Goal: Share content

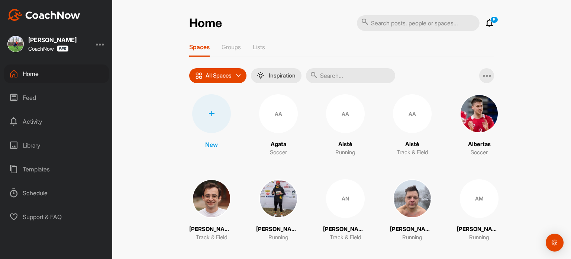
click at [39, 144] on div "Library" at bounding box center [56, 145] width 105 height 19
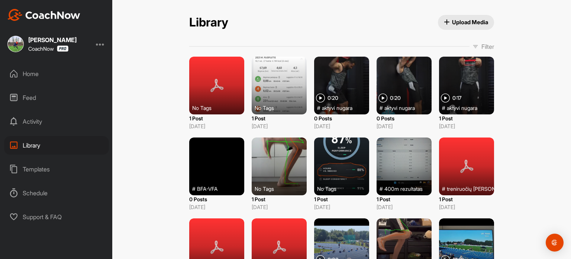
click at [482, 48] on p "Filter" at bounding box center [488, 46] width 13 height 9
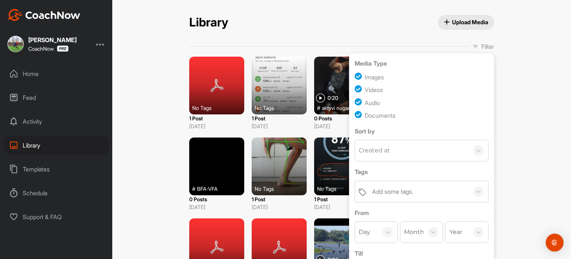
click at [357, 76] on input "checkbox" at bounding box center [360, 77] width 10 height 10
checkbox input "false"
click at [357, 116] on input "checkbox" at bounding box center [360, 115] width 10 height 10
checkbox input "false"
click at [389, 192] on div "Add some tags." at bounding box center [392, 191] width 41 height 9
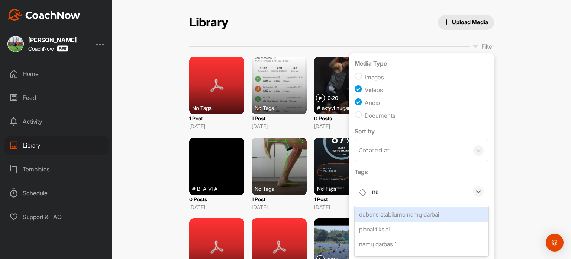
type input "nam"
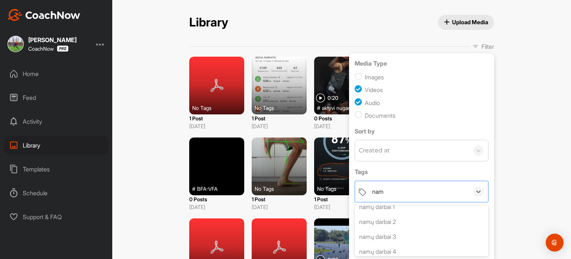
scroll to position [60, 0]
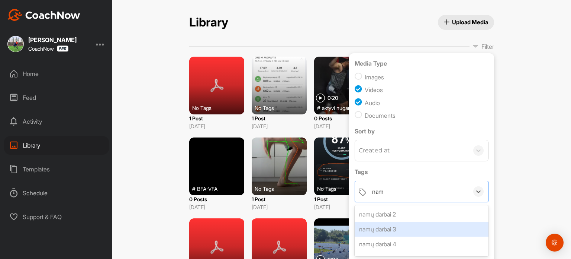
click at [396, 230] on div "namų darbai 3" at bounding box center [422, 228] width 134 height 15
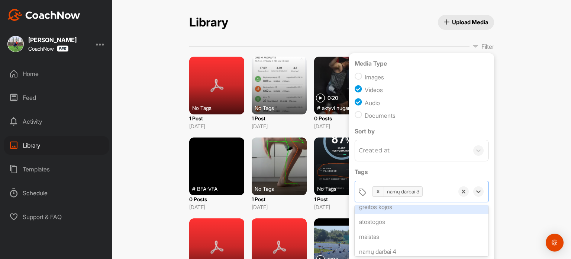
scroll to position [729, 0]
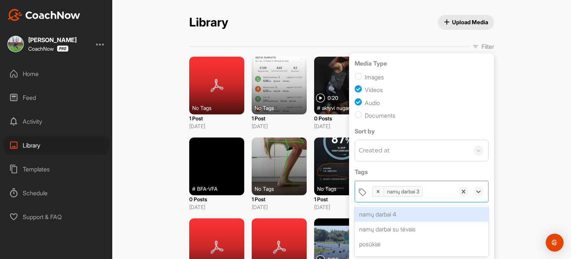
click at [417, 217] on div "namų darbai 4" at bounding box center [422, 213] width 134 height 15
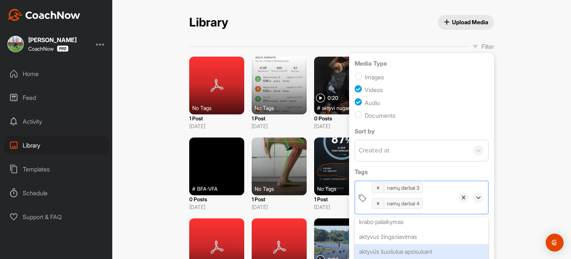
scroll to position [1016, 0]
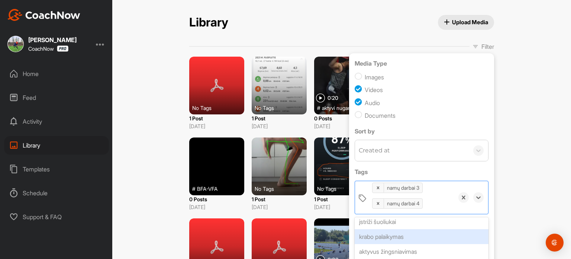
click at [414, 233] on div "krabo palaikymas" at bounding box center [422, 236] width 134 height 15
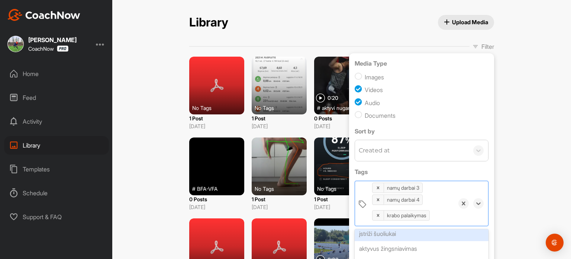
click at [528, 209] on div "Library Upload Media Filter Media Type Images Videos Audio Documents Sort by Cr…" at bounding box center [341, 129] width 459 height 259
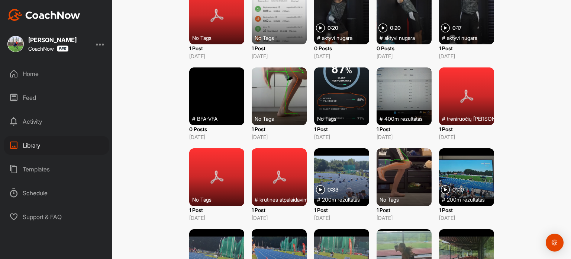
scroll to position [0, 0]
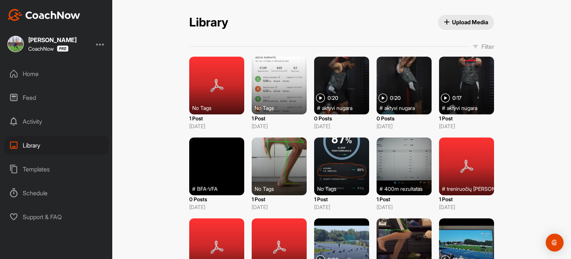
click at [482, 46] on p "Filter" at bounding box center [488, 46] width 13 height 9
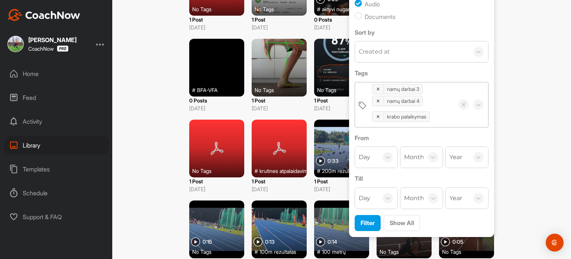
scroll to position [112, 0]
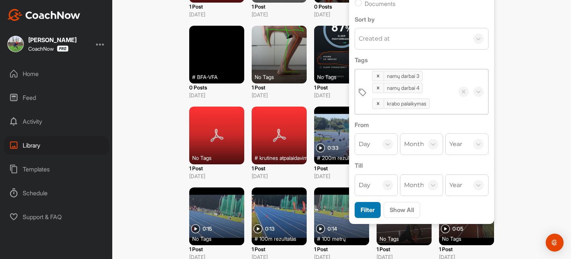
click at [362, 208] on span "Filter" at bounding box center [368, 209] width 14 height 7
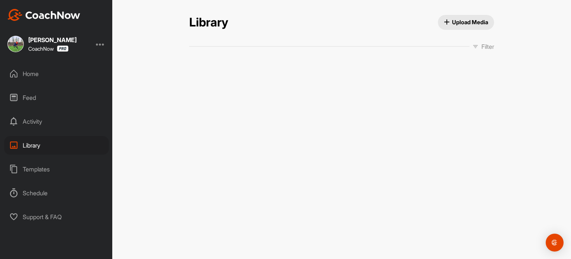
scroll to position [0, 0]
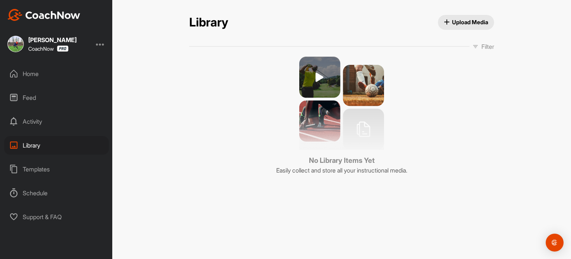
click at [319, 77] on img at bounding box center [341, 103] width 85 height 93
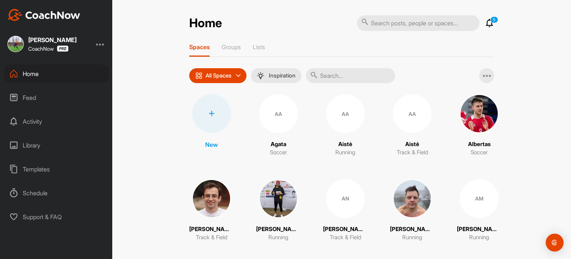
click at [33, 147] on div "Library" at bounding box center [56, 145] width 105 height 19
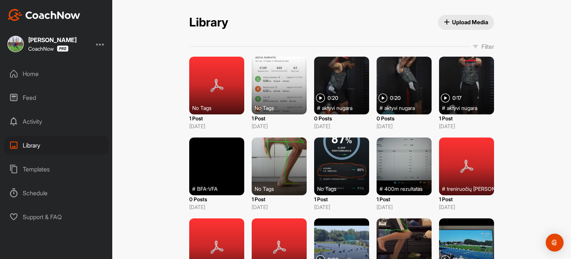
click at [482, 46] on p "Filter" at bounding box center [488, 46] width 13 height 9
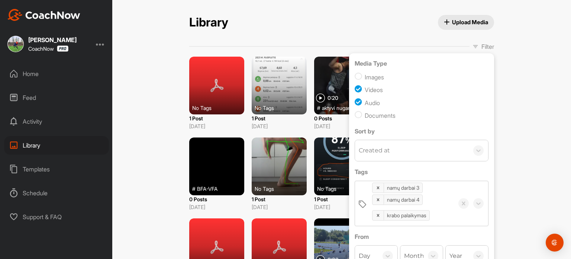
click at [358, 76] on input "checkbox" at bounding box center [360, 77] width 10 height 10
checkbox input "true"
click at [359, 116] on input "checkbox" at bounding box center [360, 115] width 10 height 10
checkbox input "true"
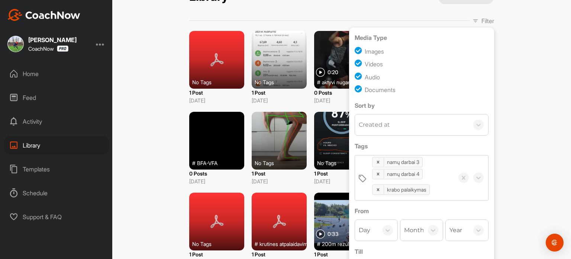
scroll to position [37, 0]
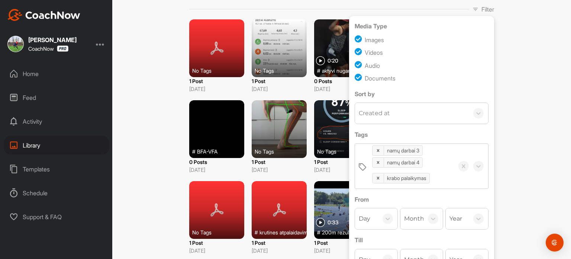
click at [429, 115] on div "Created at" at bounding box center [412, 113] width 114 height 21
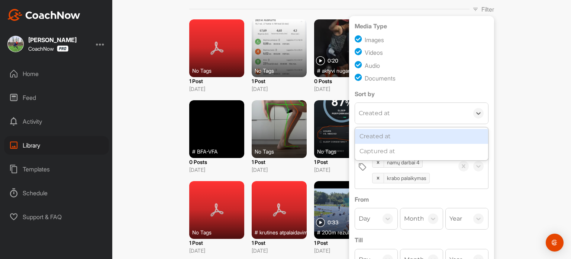
click at [373, 136] on div "Created at" at bounding box center [421, 136] width 133 height 15
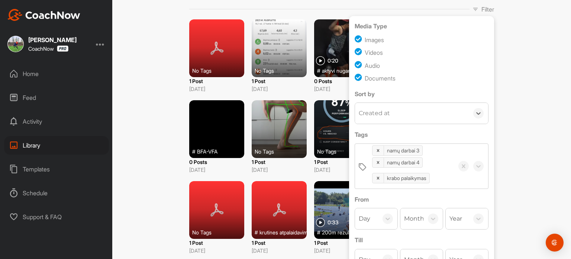
click at [384, 113] on div "Created at" at bounding box center [374, 113] width 31 height 9
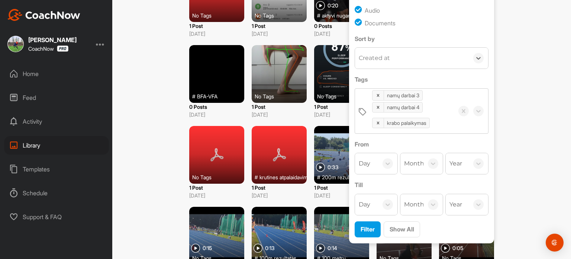
scroll to position [112, 0]
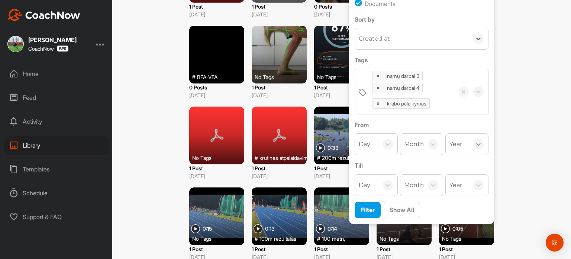
click at [475, 142] on icon at bounding box center [478, 143] width 7 height 7
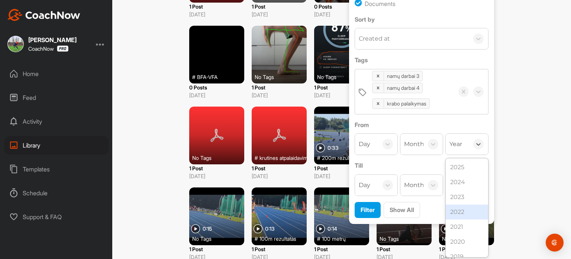
click at [460, 212] on div "2022" at bounding box center [467, 211] width 42 height 15
click at [478, 183] on icon at bounding box center [478, 184] width 7 height 7
click at [463, 225] on div "2024" at bounding box center [467, 222] width 42 height 15
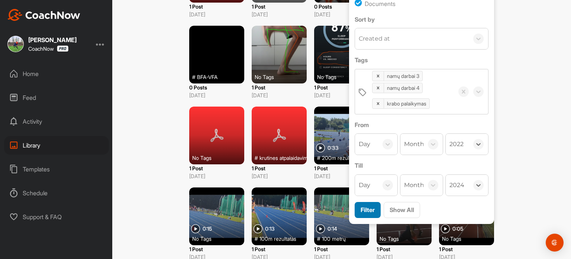
click at [359, 214] on button "Filter" at bounding box center [368, 210] width 26 height 16
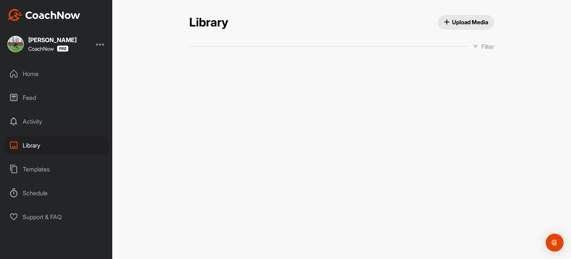
scroll to position [0, 0]
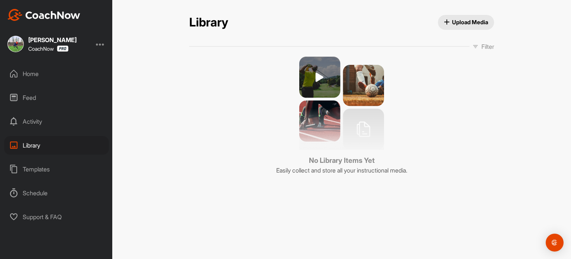
click at [486, 48] on p "Filter" at bounding box center [488, 46] width 13 height 9
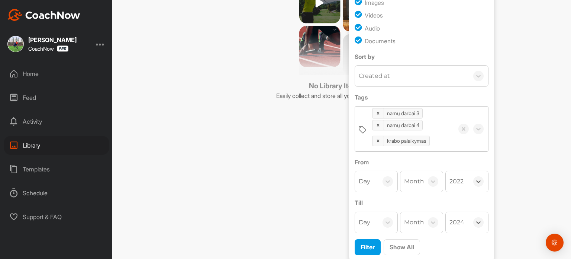
scroll to position [76, 0]
click at [400, 244] on span "Show All" at bounding box center [402, 245] width 25 height 7
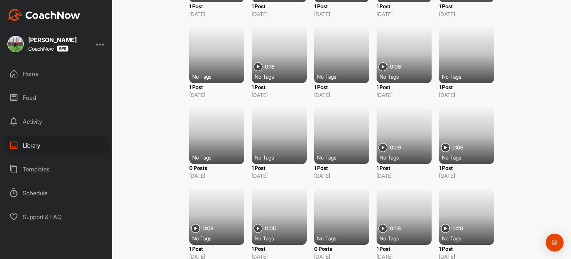
scroll to position [10859, 0]
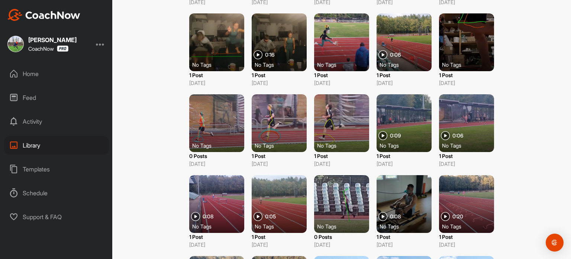
click at [341, 137] on div at bounding box center [341, 123] width 55 height 58
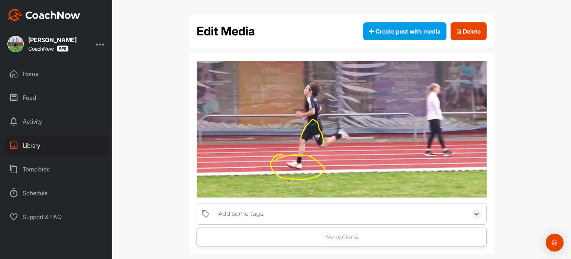
click at [263, 217] on div "Add some tags." at bounding box center [341, 213] width 253 height 21
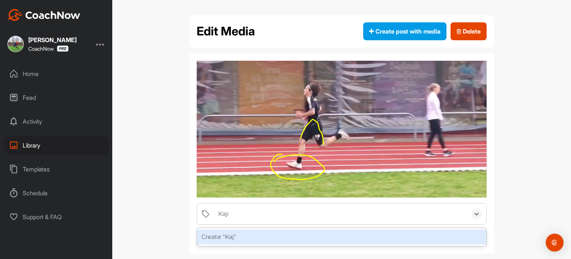
type input "Kajus"
click at [232, 238] on div "Create "Kajus"" at bounding box center [341, 236] width 289 height 15
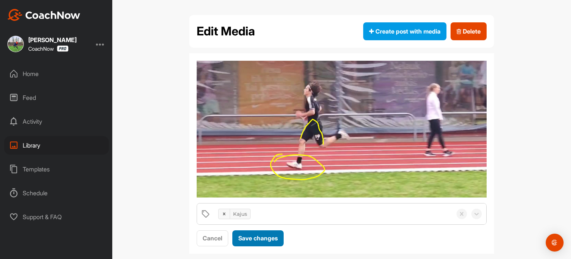
click at [252, 237] on span "Save changes" at bounding box center [257, 237] width 39 height 7
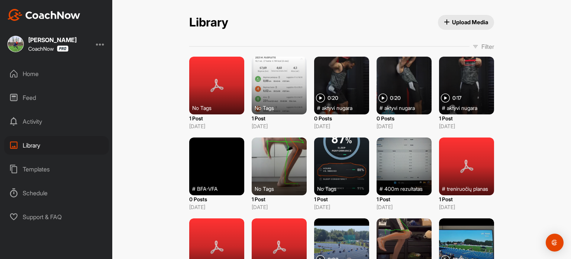
click at [485, 48] on p "Filter" at bounding box center [488, 46] width 13 height 9
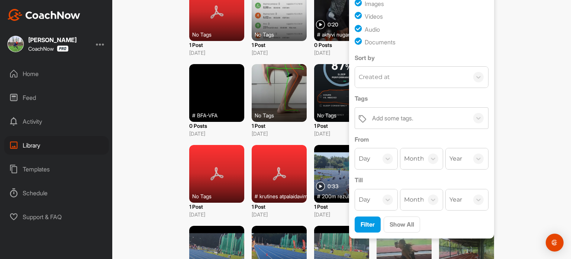
scroll to position [74, 0]
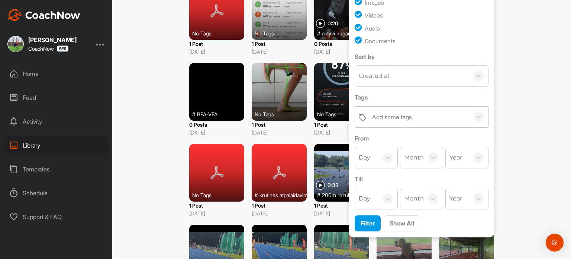
click at [414, 113] on div "Add some tags." at bounding box center [419, 116] width 100 height 21
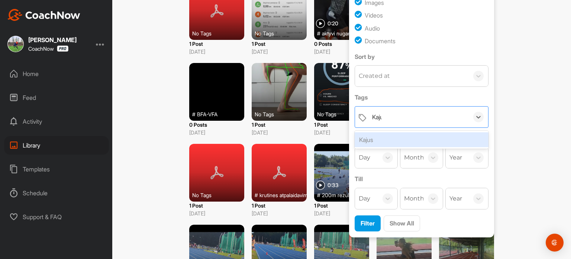
type input "Kajus"
click at [369, 139] on div "Kajus" at bounding box center [422, 139] width 134 height 15
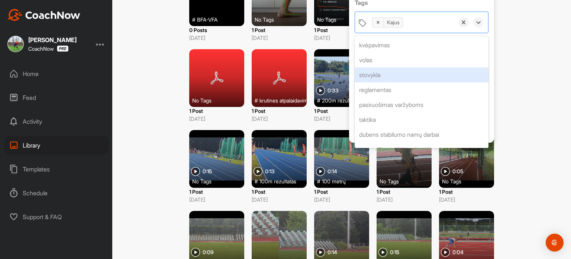
scroll to position [223, 0]
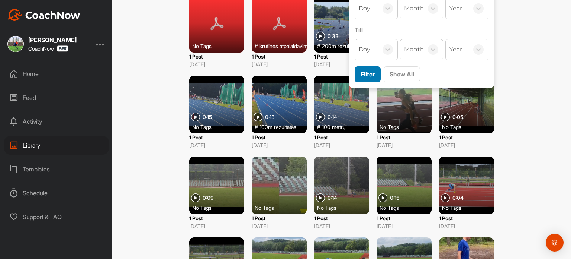
click at [375, 74] on button "Filter" at bounding box center [368, 74] width 26 height 16
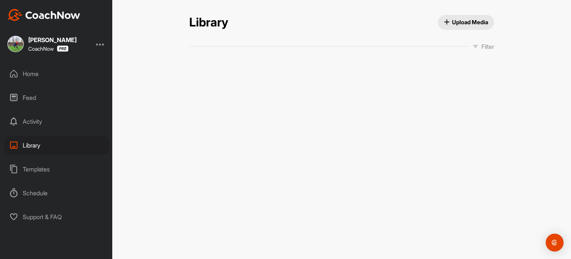
scroll to position [0, 0]
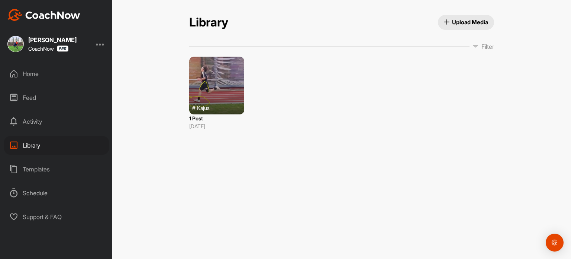
click at [478, 44] on span "Filter" at bounding box center [484, 46] width 22 height 9
click at [376, 193] on div at bounding box center [379, 191] width 12 height 10
click at [381, 189] on div "Add some tags." at bounding box center [392, 191] width 41 height 9
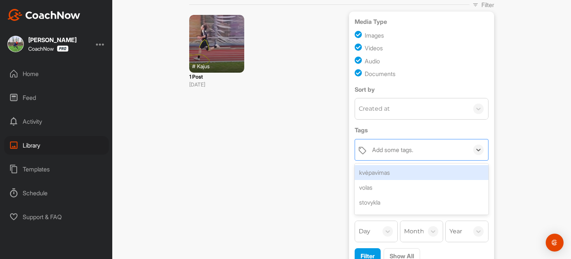
scroll to position [52, 0]
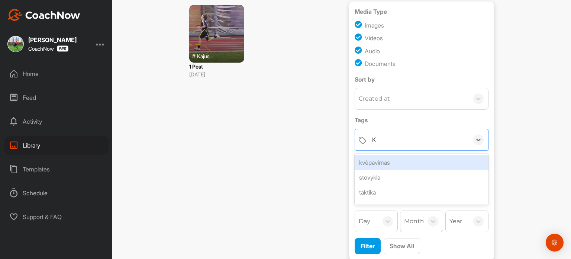
type input "Kr"
click at [386, 164] on div "krabo palaikymas" at bounding box center [422, 162] width 134 height 15
click at [491, 166] on div "Media Type Images Videos Audio Documents Sort by Created at Tags option krabo p…" at bounding box center [421, 130] width 145 height 258
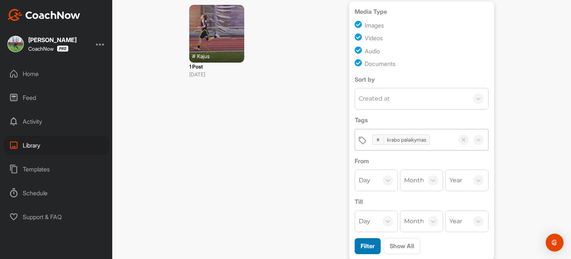
click at [363, 246] on span "Filter" at bounding box center [368, 245] width 14 height 7
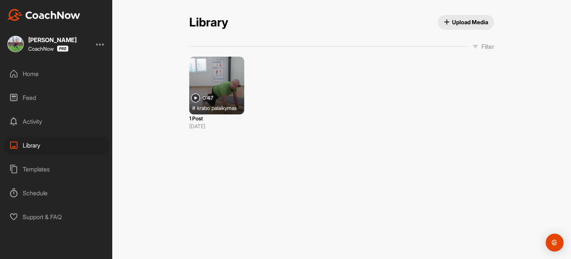
click at [231, 91] on div at bounding box center [216, 86] width 55 height 58
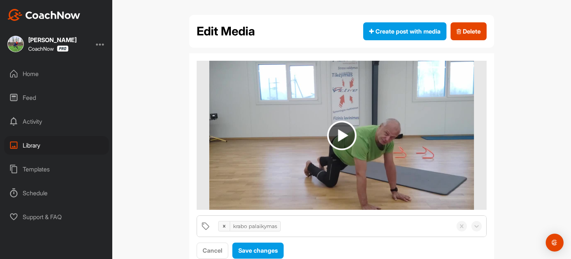
click at [340, 139] on img at bounding box center [341, 135] width 29 height 29
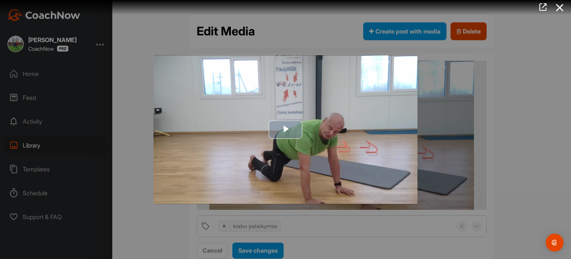
click at [286, 129] on span "Video Player" at bounding box center [286, 129] width 0 height 0
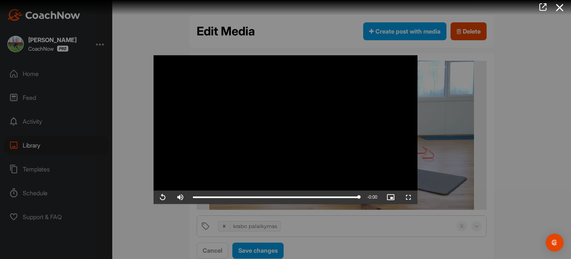
click at [433, 137] on div at bounding box center [285, 129] width 571 height 259
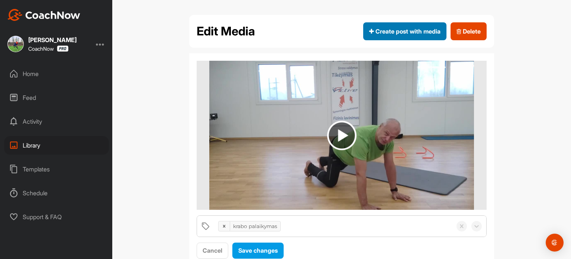
click at [407, 28] on span "Create post with media" at bounding box center [404, 31] width 71 height 9
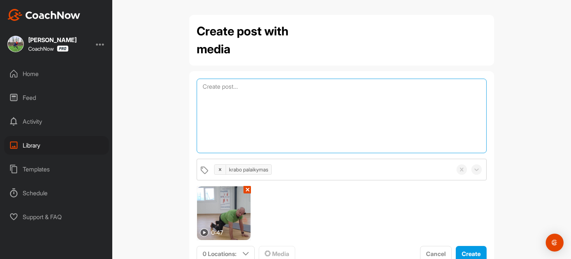
click at [251, 87] on textarea at bounding box center [342, 115] width 290 height 74
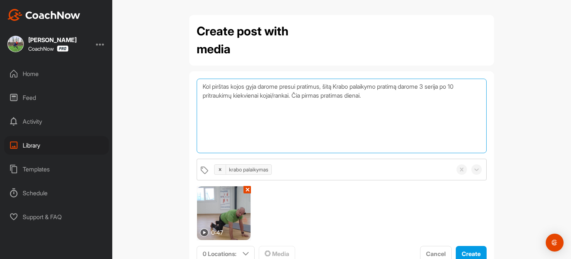
scroll to position [27, 0]
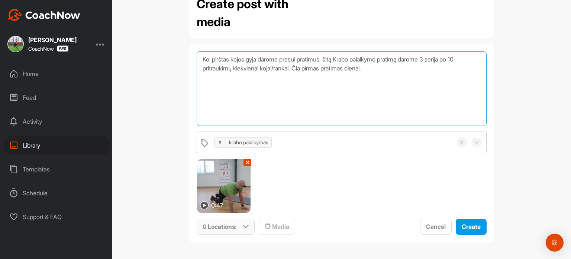
type textarea "Kol pirštas kojos gyja darome presui pratimus, šitą Krabo palaikymo pratimą dar…"
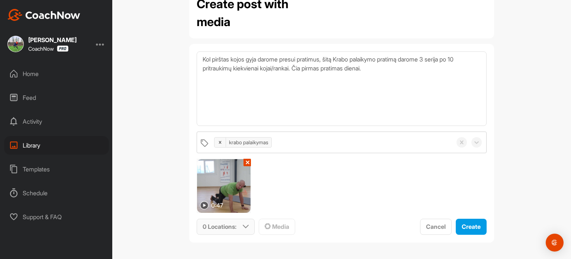
click at [243, 226] on icon at bounding box center [246, 226] width 6 height 6
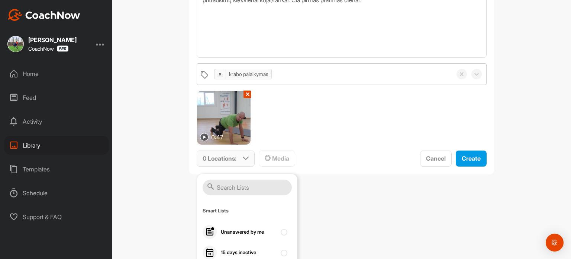
scroll to position [139, 0]
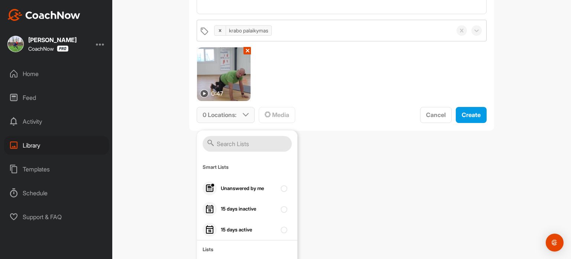
click at [241, 145] on input "text" at bounding box center [247, 144] width 89 height 16
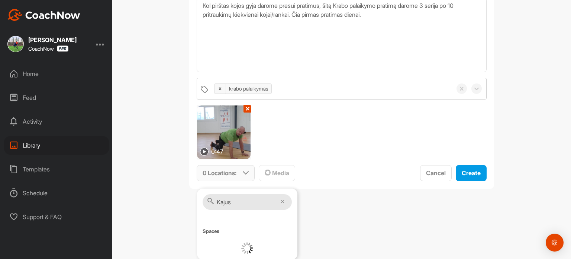
scroll to position [131, 0]
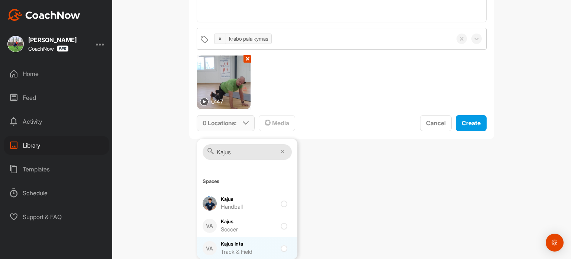
type input "Kajus"
click at [277, 246] on div "VA [PERSON_NAME] Track & Field" at bounding box center [247, 248] width 100 height 22
checkbox input "true"
click at [386, 180] on div "Create post with media Kol pirštas kojos gyja darome presui pratimus, šitą Krab…" at bounding box center [341, 129] width 459 height 259
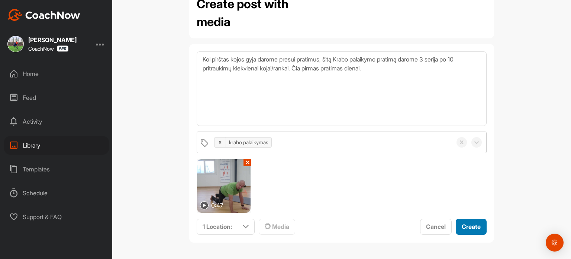
click at [472, 230] on div "Create" at bounding box center [471, 226] width 19 height 9
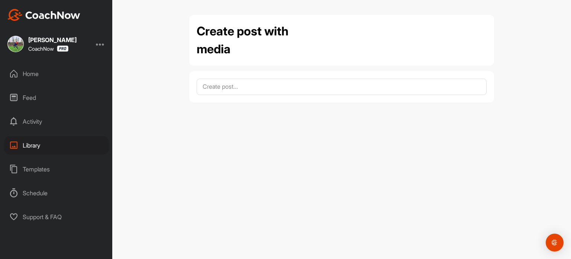
scroll to position [0, 0]
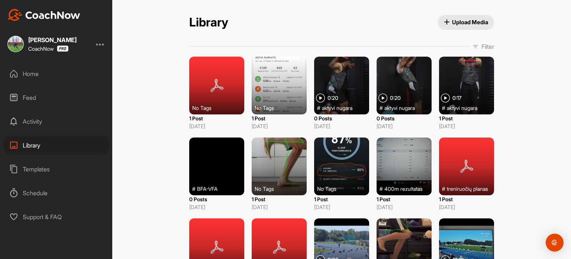
click at [484, 44] on p "Filter" at bounding box center [488, 46] width 13 height 9
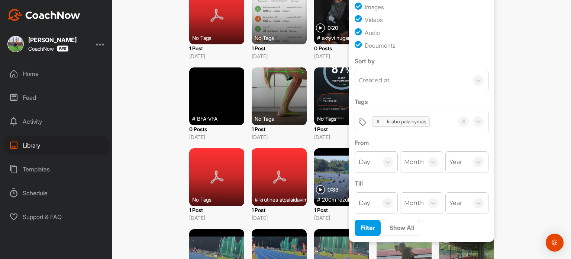
scroll to position [74, 0]
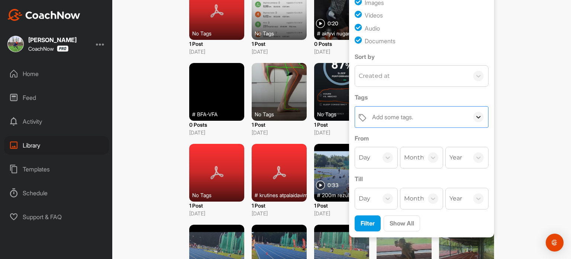
click at [476, 117] on icon at bounding box center [478, 116] width 7 height 7
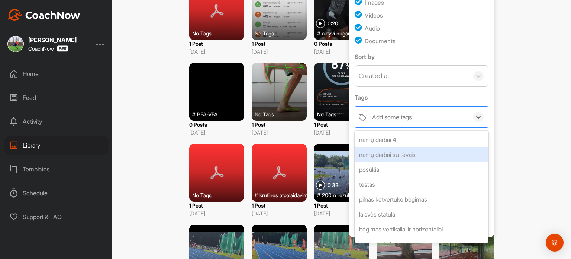
scroll to position [781, 0]
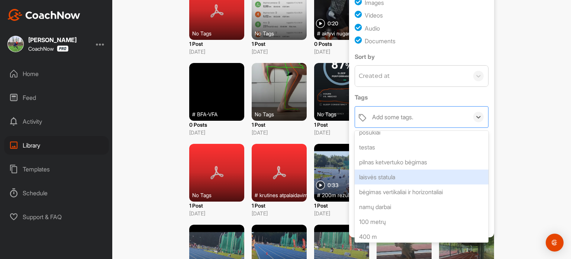
click at [404, 177] on div "laisvės statula" at bounding box center [422, 176] width 134 height 15
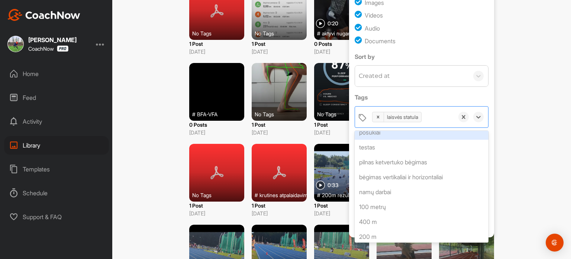
click at [491, 128] on div "Media Type Images Videos Audio Documents Sort by Created at Tags option laisvės…" at bounding box center [421, 108] width 145 height 258
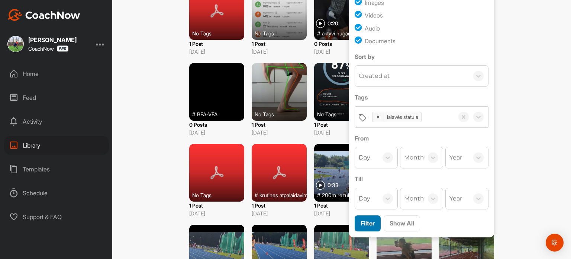
click at [368, 219] on span "Filter" at bounding box center [368, 222] width 14 height 7
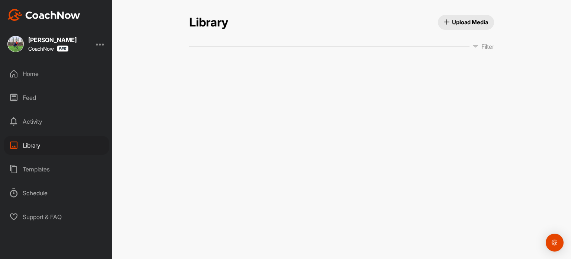
scroll to position [0, 0]
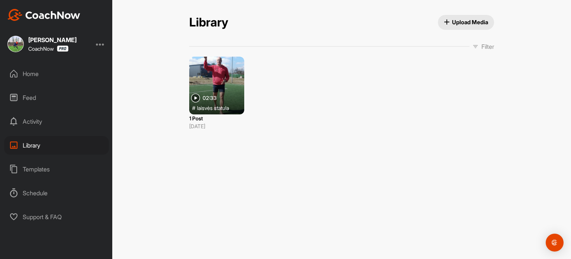
click at [222, 92] on div at bounding box center [216, 86] width 55 height 58
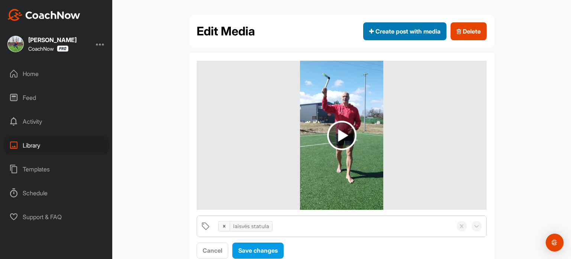
click at [406, 33] on span "Create post with media" at bounding box center [404, 31] width 71 height 9
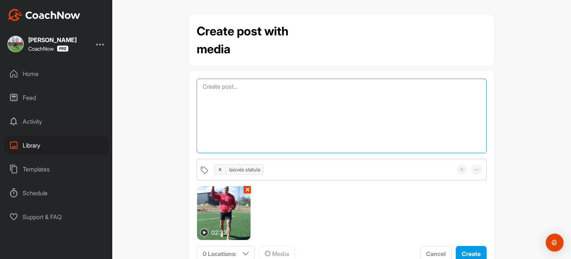
click at [243, 92] on textarea at bounding box center [342, 115] width 290 height 74
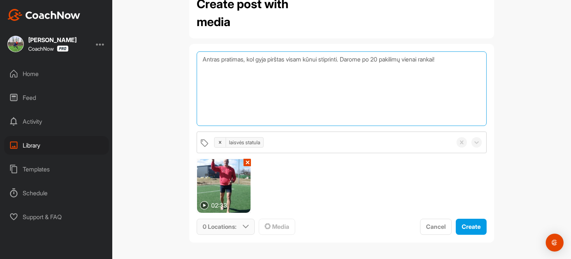
type textarea "Antras pratimas, kol gyja pirštas visam kūnui stiprinti. Darome po 20 pakilimų …"
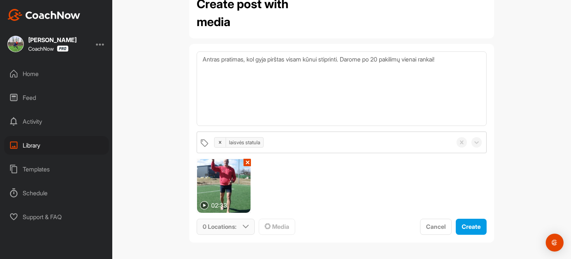
click at [237, 224] on div "0 Locations :" at bounding box center [225, 226] width 57 height 15
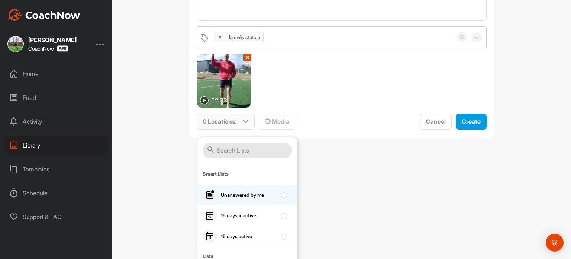
scroll to position [139, 0]
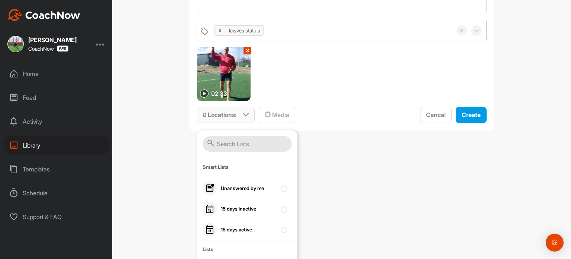
click at [248, 142] on input "text" at bounding box center [247, 144] width 89 height 16
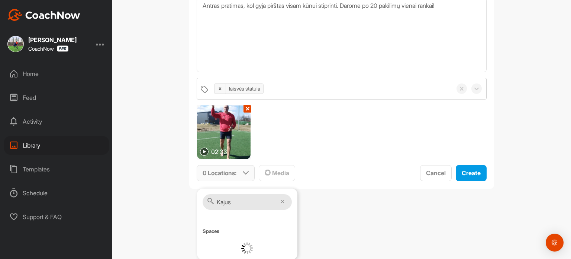
scroll to position [131, 0]
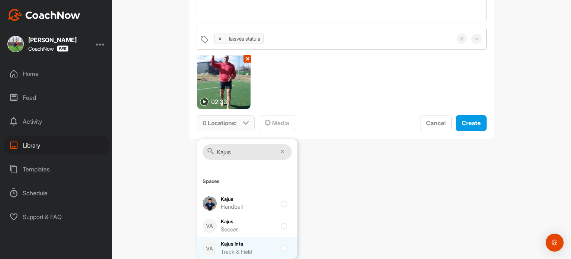
type input "Kajus"
click at [282, 245] on input "checkbox" at bounding box center [283, 245] width 5 height 5
checkbox input "true"
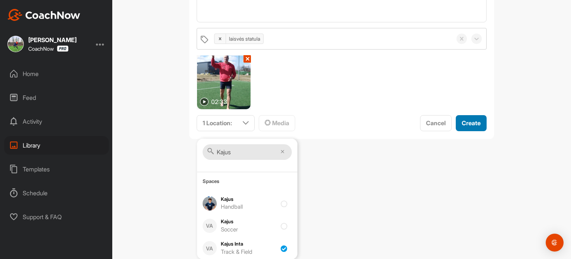
click at [475, 121] on span "Create" at bounding box center [471, 122] width 19 height 7
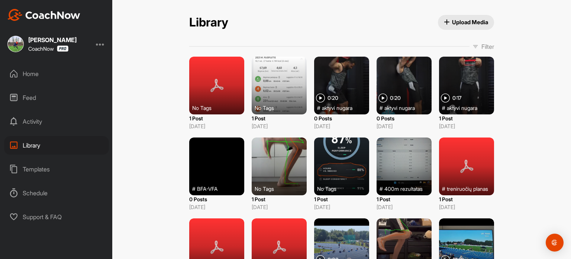
click at [482, 46] on p "Filter" at bounding box center [488, 46] width 13 height 9
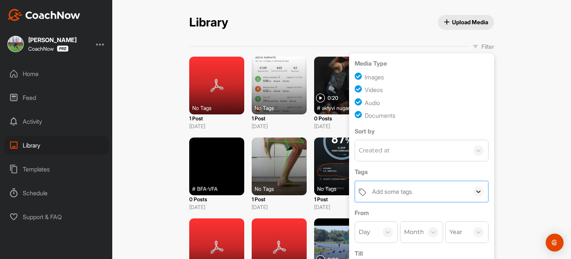
click at [475, 192] on icon at bounding box center [478, 190] width 7 height 7
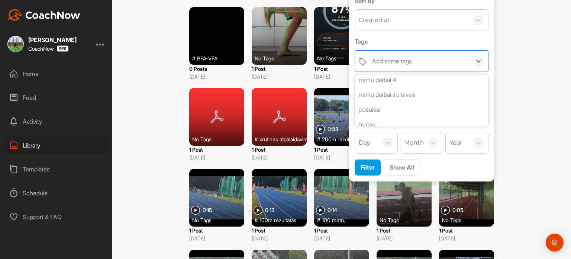
scroll to position [759, 0]
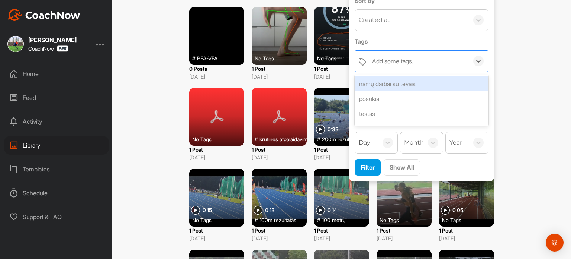
click at [411, 84] on div "namų darbai su tėvais" at bounding box center [422, 83] width 134 height 15
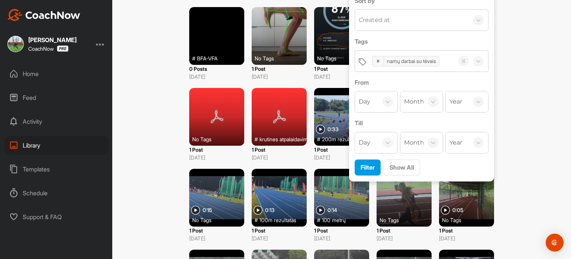
click at [479, 169] on div "Filter Show All" at bounding box center [422, 167] width 134 height 16
click at [362, 169] on span "Filter" at bounding box center [368, 166] width 14 height 7
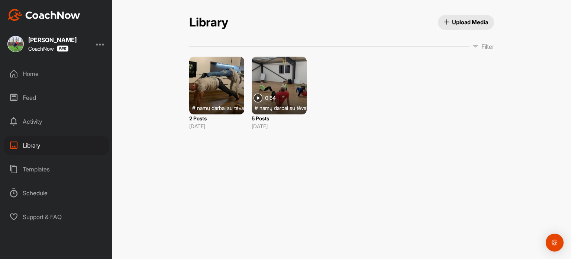
click at [287, 90] on div at bounding box center [279, 86] width 55 height 58
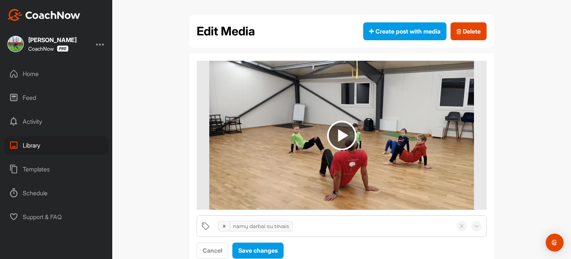
click at [340, 131] on img at bounding box center [341, 135] width 29 height 29
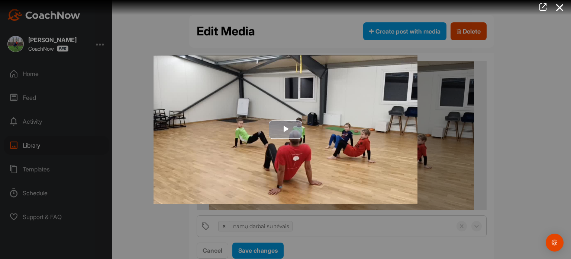
click at [286, 129] on span "Video Player" at bounding box center [286, 129] width 0 height 0
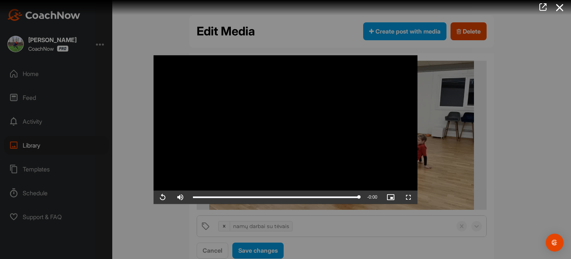
click at [513, 134] on div at bounding box center [285, 129] width 571 height 259
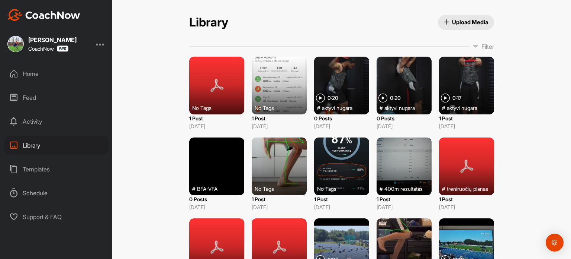
click at [482, 47] on p "Filter" at bounding box center [488, 46] width 13 height 9
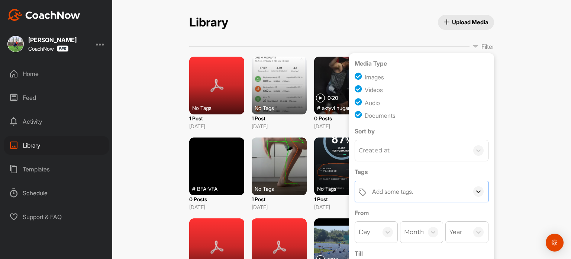
click at [476, 190] on icon at bounding box center [478, 190] width 7 height 7
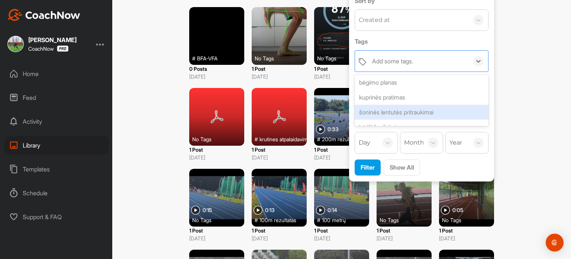
scroll to position [997, 0]
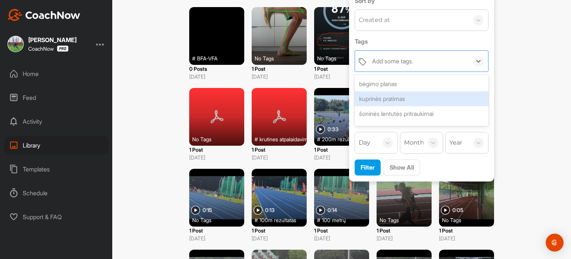
click at [413, 94] on div "kuprinės pratimas" at bounding box center [422, 98] width 134 height 15
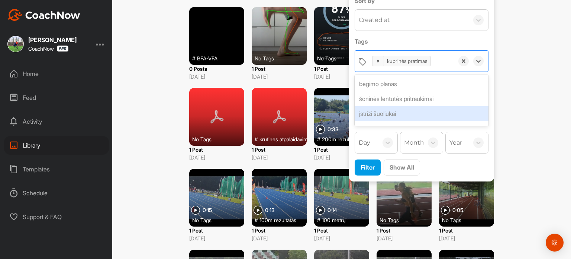
click at [487, 128] on div "Media Type Images Videos Audio Documents Sort by Created at Tags option kuprinė…" at bounding box center [421, 52] width 145 height 258
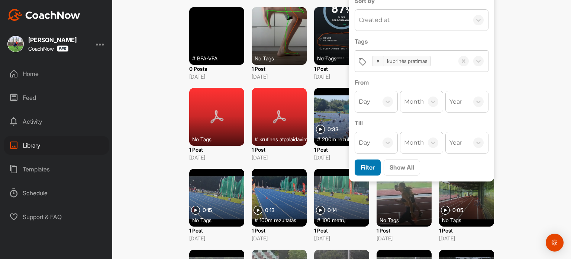
click at [368, 165] on span "Filter" at bounding box center [368, 166] width 14 height 7
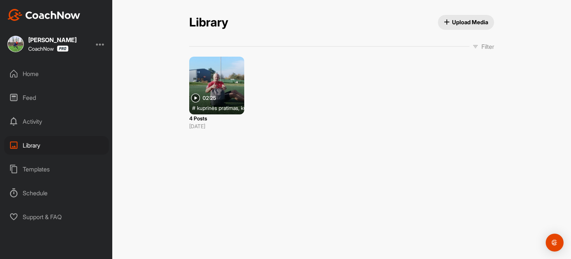
click at [218, 93] on div at bounding box center [216, 86] width 55 height 58
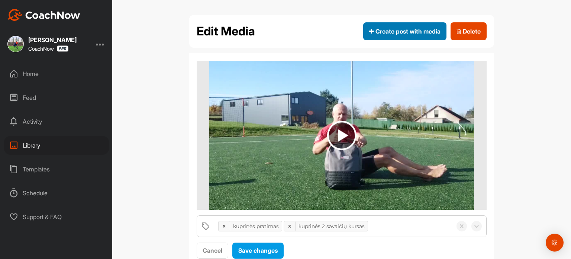
click at [403, 29] on span "Create post with media" at bounding box center [404, 31] width 71 height 9
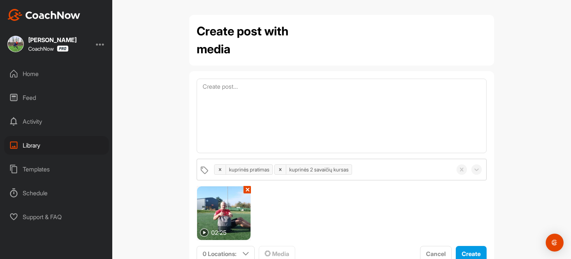
click at [202, 235] on img at bounding box center [204, 232] width 9 height 9
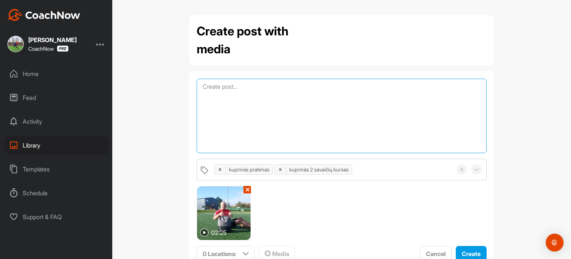
click at [223, 92] on textarea at bounding box center [342, 115] width 290 height 74
type textarea "Trečias pratimas, kiekvieną dieną atlikti po 2 serijas po 30 perkėlimų. Laukiu …"
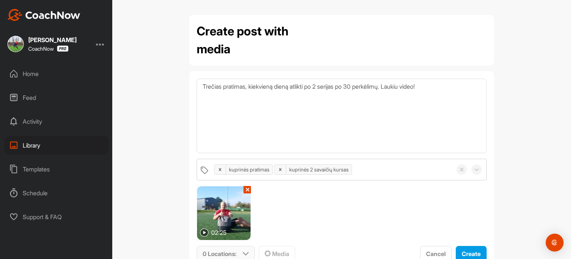
click at [245, 250] on icon at bounding box center [246, 253] width 6 height 6
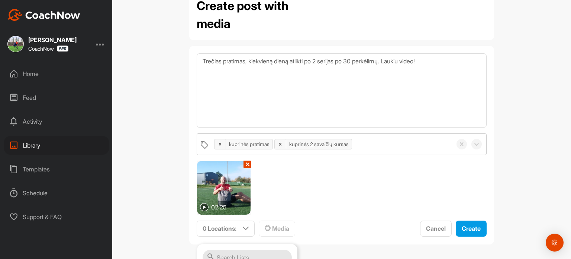
scroll to position [37, 0]
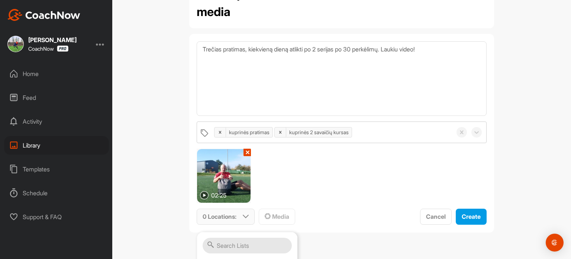
click at [243, 215] on icon at bounding box center [246, 216] width 6 height 6
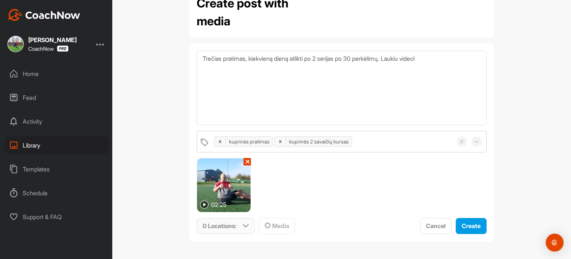
scroll to position [27, 0]
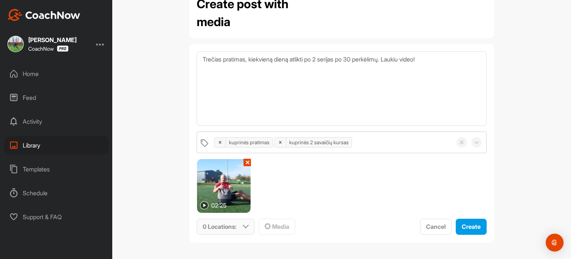
click at [243, 227] on icon at bounding box center [246, 226] width 6 height 6
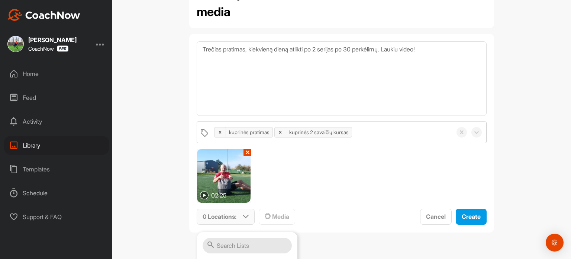
click at [237, 241] on input "text" at bounding box center [247, 245] width 89 height 16
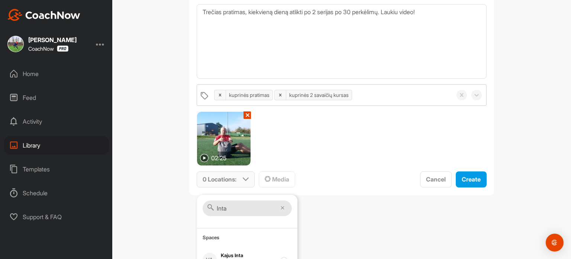
scroll to position [86, 0]
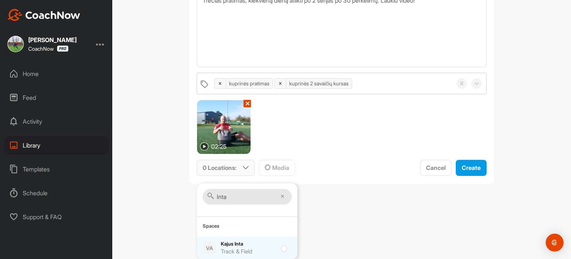
type input "Inta"
click at [281, 247] on input "checkbox" at bounding box center [283, 245] width 5 height 5
checkbox input "true"
click at [376, 150] on div "kuprinės pratimas kuprinės 2 savaičių kursas 02:25 ✕ 1 Location : Inta Spaces […" at bounding box center [342, 124] width 290 height 103
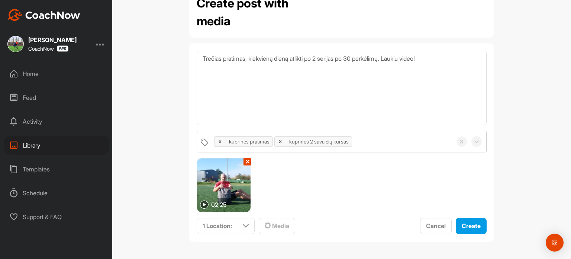
scroll to position [27, 0]
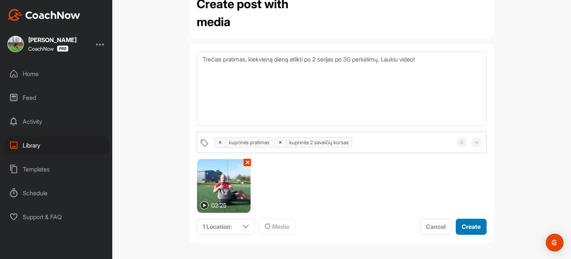
click at [470, 229] on span "Create" at bounding box center [471, 225] width 19 height 7
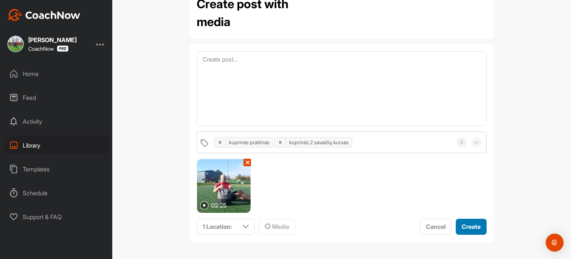
scroll to position [0, 0]
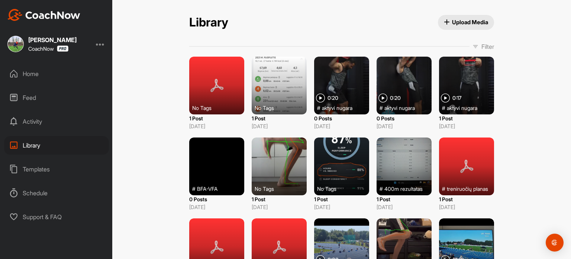
click at [36, 99] on div "Feed" at bounding box center [56, 97] width 105 height 19
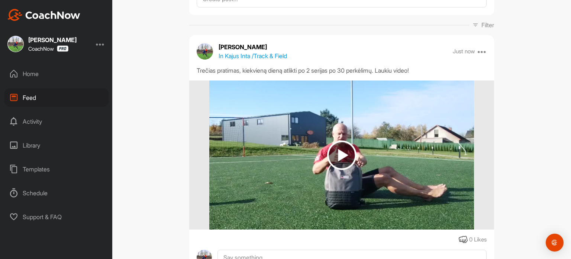
scroll to position [37, 0]
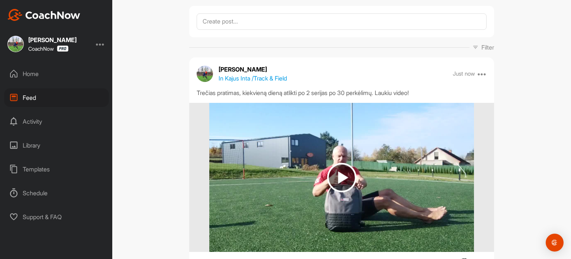
click at [32, 76] on div "Home" at bounding box center [56, 73] width 105 height 19
